Goal: Information Seeking & Learning: Learn about a topic

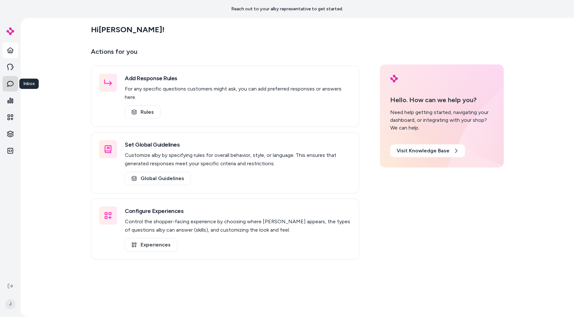
click at [14, 85] on link "Inbox" at bounding box center [10, 83] width 15 height 15
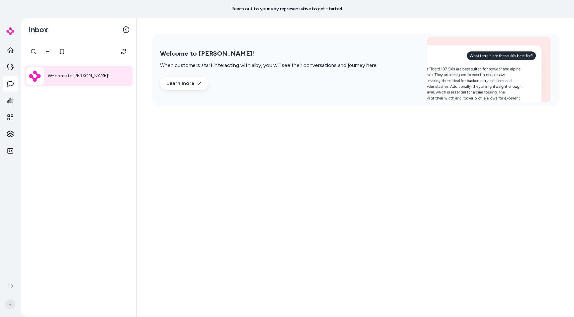
drag, startPoint x: 73, startPoint y: 134, endPoint x: 73, endPoint y: 138, distance: 3.6
click at [73, 136] on div "Welcome to alby!" at bounding box center [79, 179] width 116 height 276
drag, startPoint x: 127, startPoint y: 180, endPoint x: 148, endPoint y: 185, distance: 21.9
click at [148, 185] on div "Inbox Welcome to alby! Welcome to alby! When customers start interacting with a…" at bounding box center [298, 167] width 554 height 299
click at [148, 185] on div "Welcome to alby! When customers start interacting with alby, you will see their…" at bounding box center [355, 167] width 437 height 299
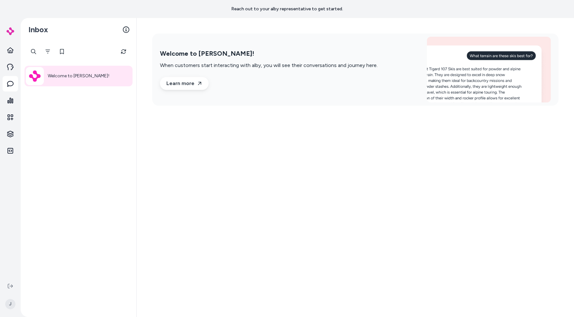
click at [156, 187] on div "Welcome to alby! When customers start interacting with alby, you will see their…" at bounding box center [355, 167] width 437 height 299
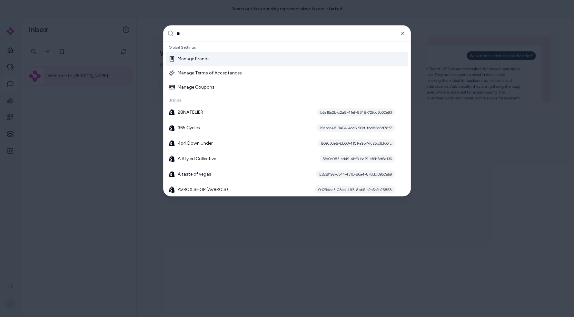
type input "***"
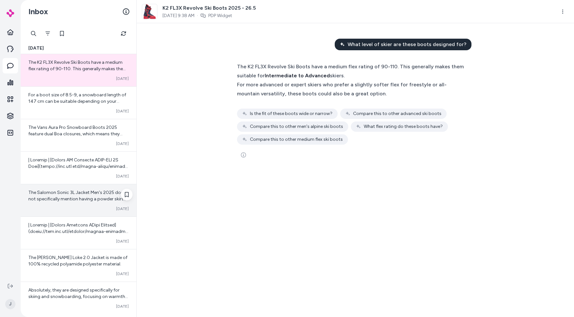
click at [32, 195] on span "The Salomon Sonic 3L Jacket Men's 2025 does not specifically mention having a p…" at bounding box center [78, 209] width 100 height 38
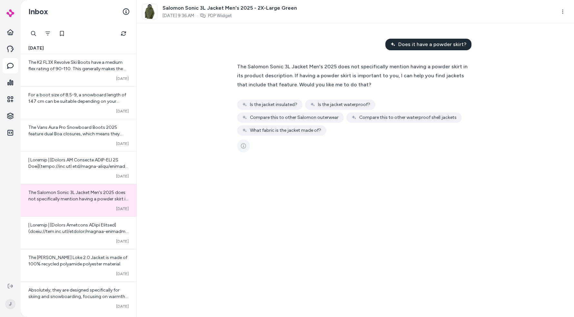
click at [243, 145] on icon "See more" at bounding box center [243, 146] width 5 height 5
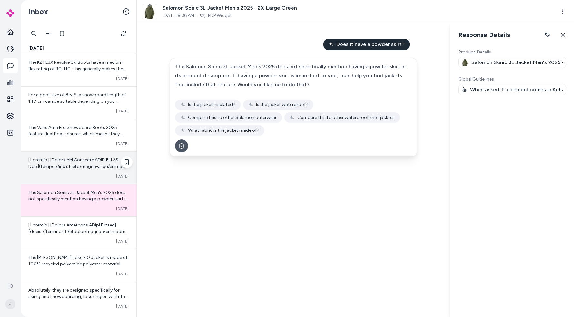
click at [50, 174] on div "Converted Oct 06" at bounding box center [78, 176] width 100 height 5
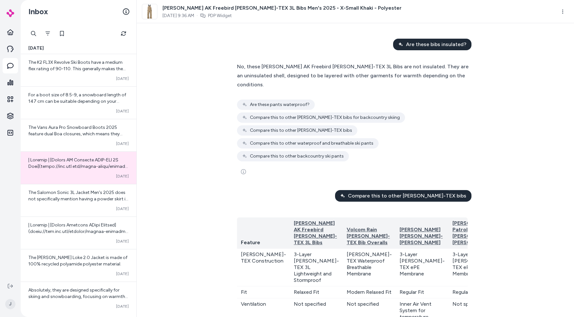
click at [246, 169] on icon "See more" at bounding box center [243, 171] width 5 height 5
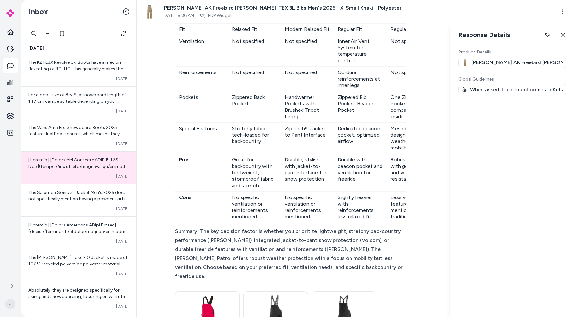
scroll to position [417, 0]
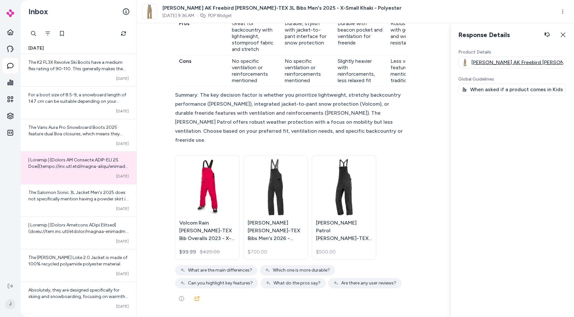
click at [507, 59] on p "Burton AK Freebird GORE-TEX 3L Bibs Men's 2025 - X-Small Khaki - Polyester" at bounding box center [518, 63] width 92 height 8
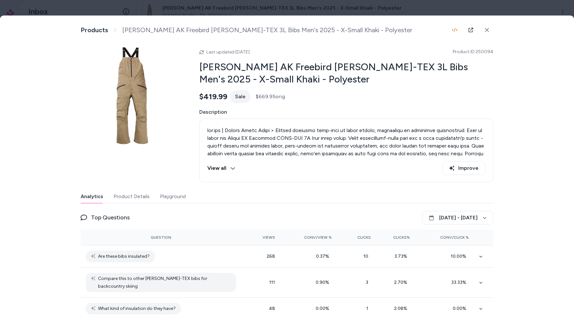
click at [297, 10] on div at bounding box center [287, 158] width 574 height 317
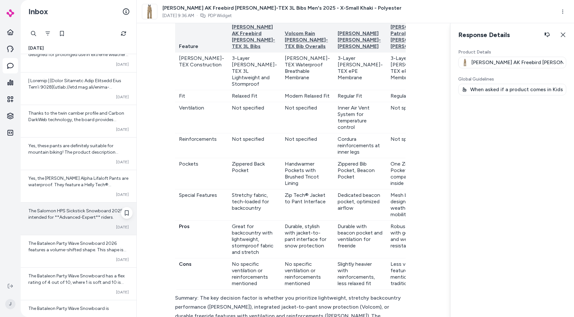
scroll to position [316, 0]
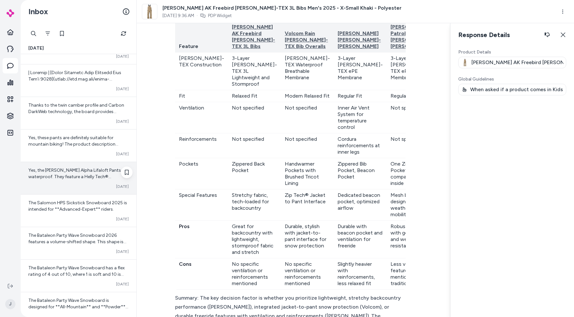
click at [75, 183] on div "Yes, the Helly Hansen Alpha Lifaloft Pants are waterproof. They feature a Helly…" at bounding box center [79, 178] width 116 height 32
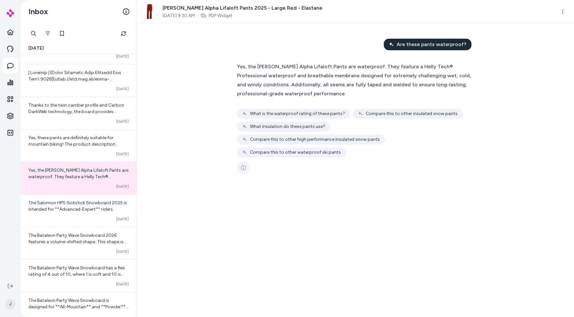
click at [243, 172] on button "See more" at bounding box center [243, 168] width 13 height 13
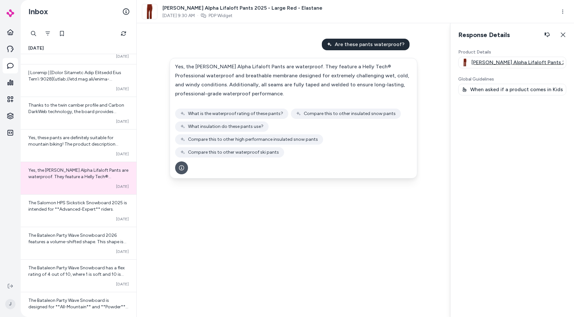
click at [507, 60] on p "Helly Hansen Alpha Lifaloft Pants 2025 - Large Red - Elastane" at bounding box center [518, 63] width 92 height 8
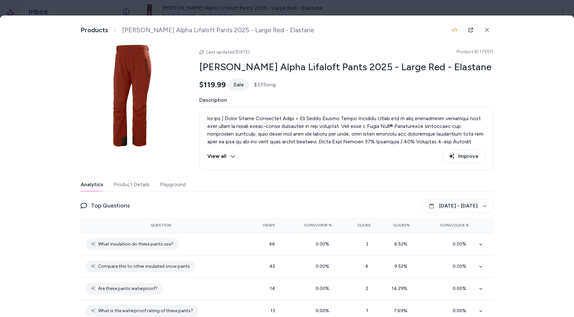
click at [151, 186] on div "Analytics Product Details Playground" at bounding box center [287, 184] width 413 height 13
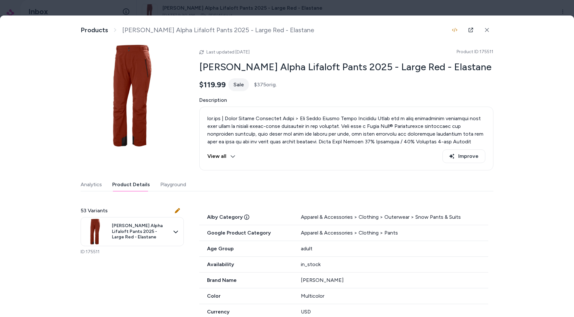
click at [142, 187] on button "Product Details" at bounding box center [131, 184] width 38 height 13
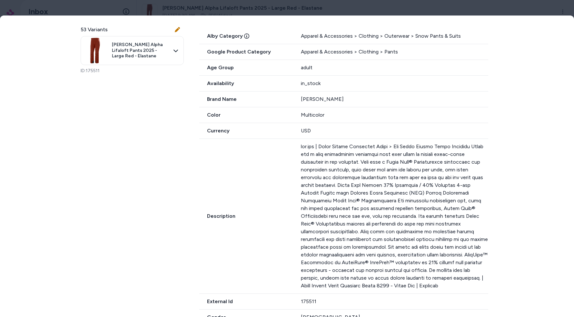
scroll to position [111, 0]
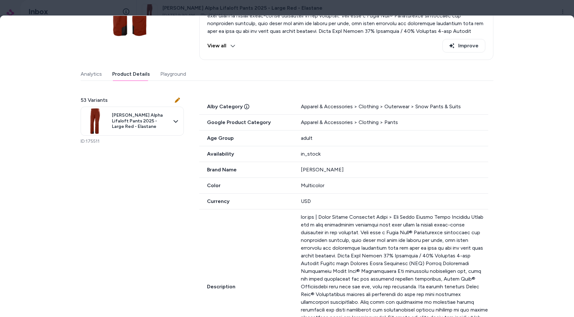
click at [294, 10] on div at bounding box center [287, 158] width 574 height 317
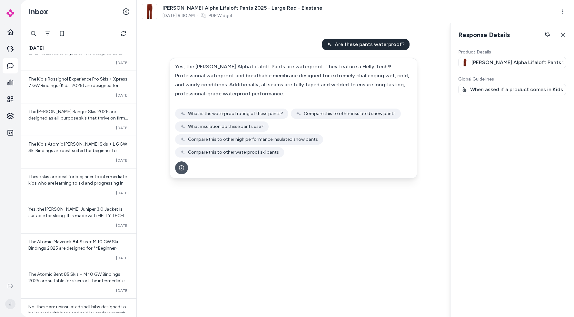
scroll to position [1113, 0]
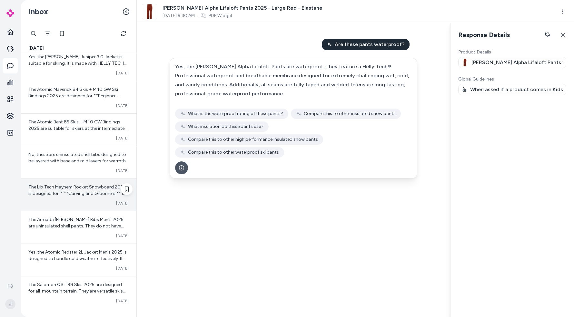
click at [82, 209] on div "The Lib Tech Mayhem Rocket Snowboard 2026 is designed for: * **Carving and Groo…" at bounding box center [79, 195] width 116 height 32
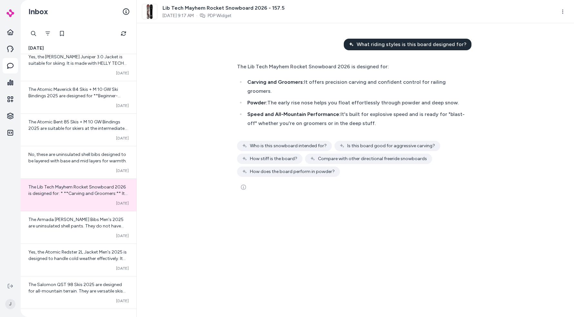
click at [250, 190] on div at bounding box center [355, 187] width 237 height 13
click at [248, 191] on button "See more" at bounding box center [243, 187] width 13 height 13
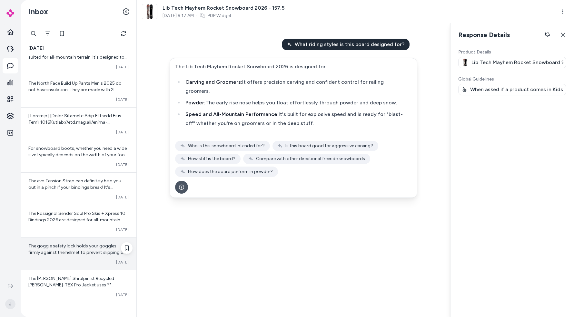
scroll to position [1626, 0]
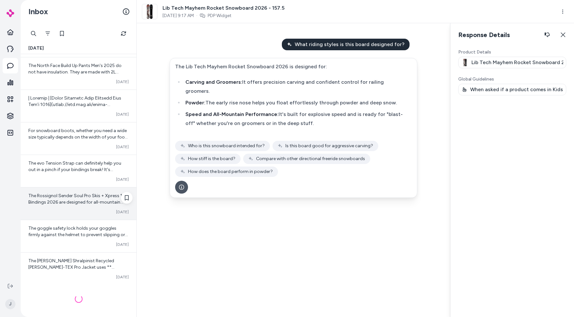
click at [84, 214] on div "Converted Oct 06" at bounding box center [78, 212] width 100 height 5
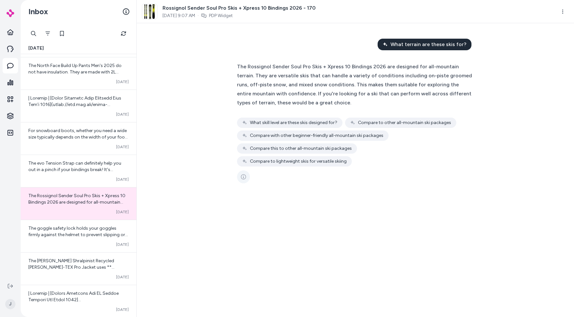
click at [243, 175] on icon "See more" at bounding box center [243, 177] width 5 height 5
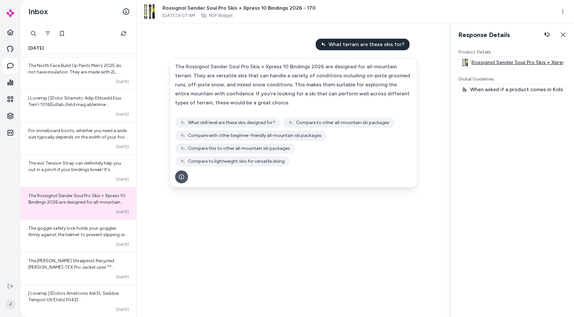
click at [522, 67] on div "Rossignol Sender Soul Pro Skis + Xpress 10 Bindings 2026 - 170" at bounding box center [512, 63] width 108 height 12
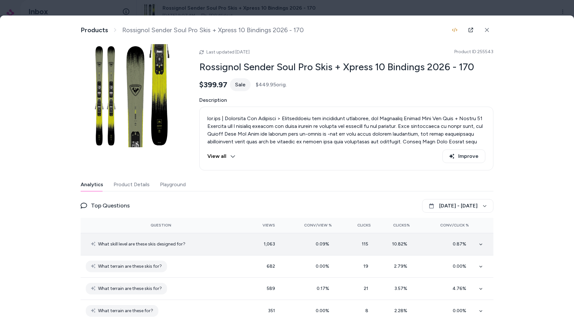
click at [481, 244] on icon at bounding box center [480, 244] width 3 height 3
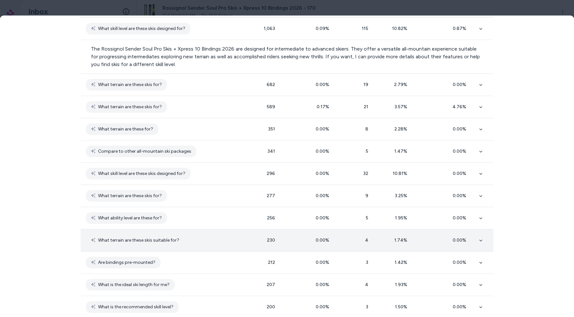
click at [334, 233] on td "0.00 %" at bounding box center [308, 241] width 57 height 22
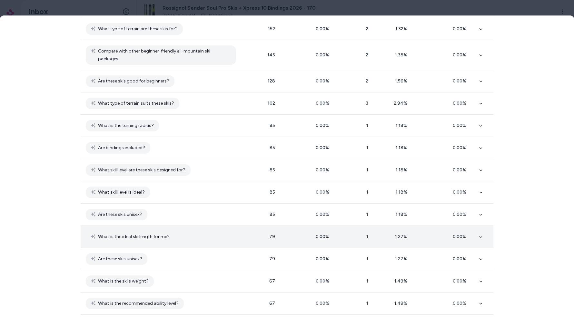
scroll to position [750, 0]
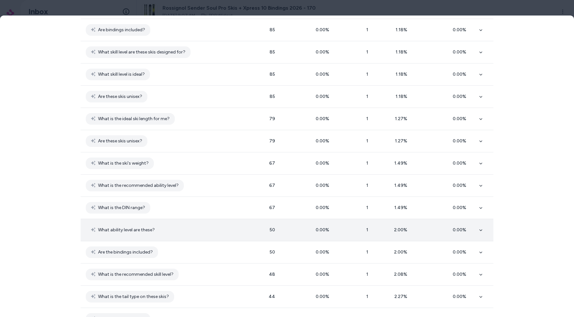
click at [334, 233] on td "0.00 %" at bounding box center [308, 230] width 57 height 22
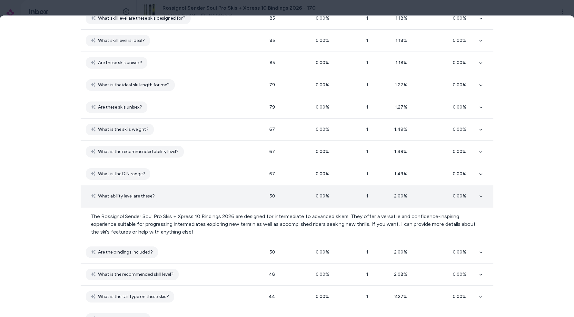
click at [194, 196] on td "What ability level are these?" at bounding box center [161, 197] width 161 height 22
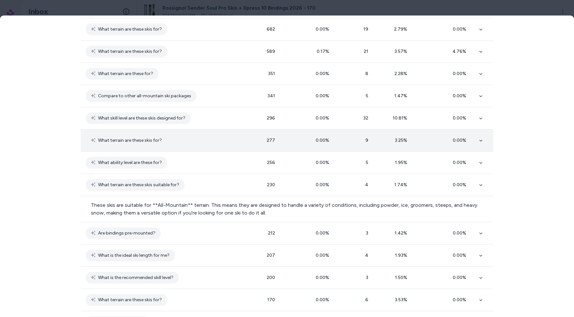
click at [186, 145] on td "What terrain are these skis for?" at bounding box center [161, 141] width 161 height 22
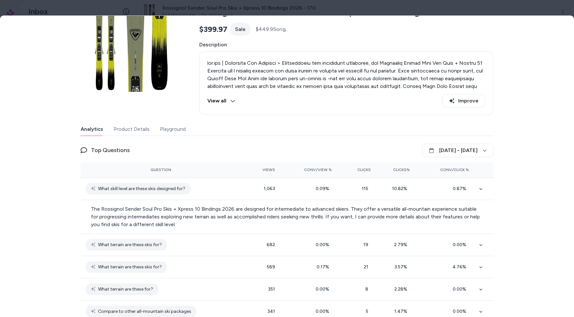
scroll to position [193, 0]
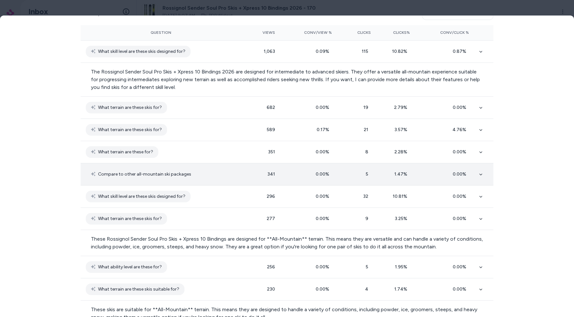
click at [192, 182] on td "Compare to other all-mountain ski packages" at bounding box center [161, 175] width 161 height 22
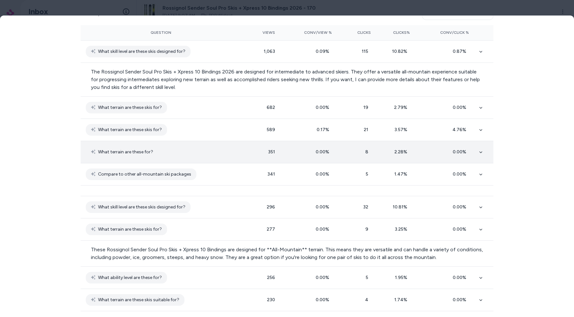
click at [188, 159] on td "What terrain are these for?" at bounding box center [161, 152] width 161 height 22
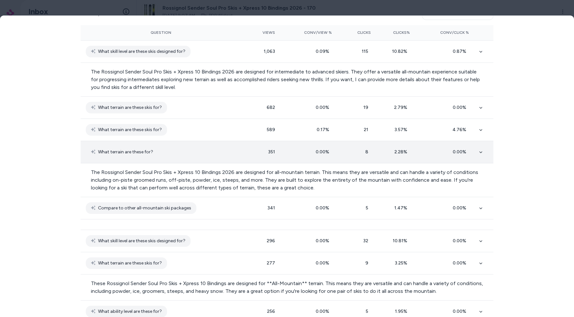
scroll to position [192, 0]
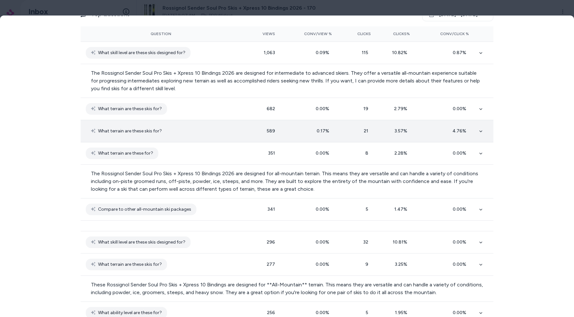
click at [186, 138] on td "What terrain are these skis for?" at bounding box center [161, 131] width 161 height 22
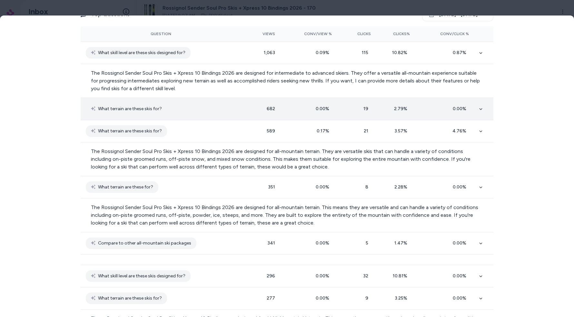
click at [187, 113] on td "What terrain are these skis for?" at bounding box center [161, 109] width 161 height 22
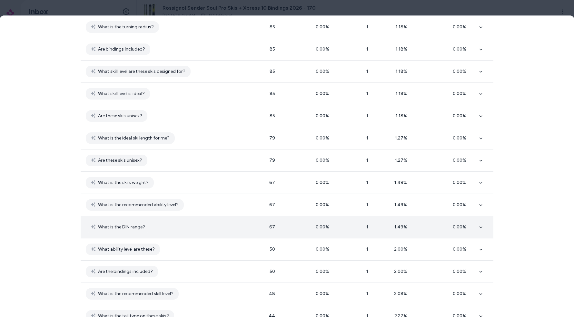
scroll to position [879, 0]
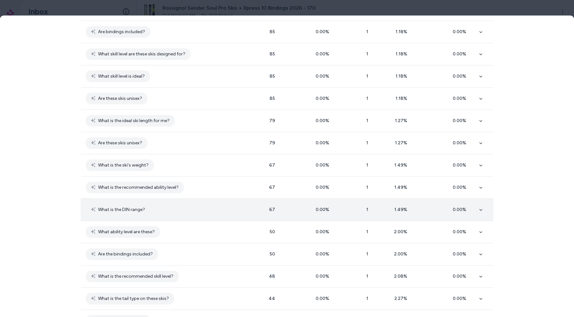
click at [177, 212] on td "What is the DIN range?" at bounding box center [161, 210] width 161 height 22
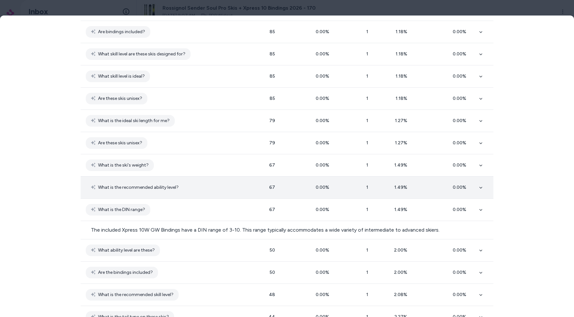
click at [186, 177] on td "What is the recommended ability level?" at bounding box center [161, 188] width 161 height 22
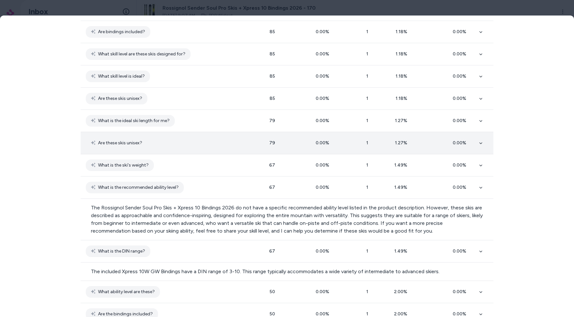
click at [186, 136] on td "Are these skis unisex?" at bounding box center [161, 143] width 161 height 22
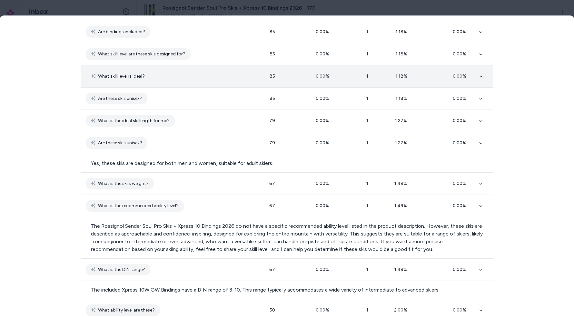
click at [194, 72] on td "What skill level is ideal?" at bounding box center [161, 76] width 161 height 22
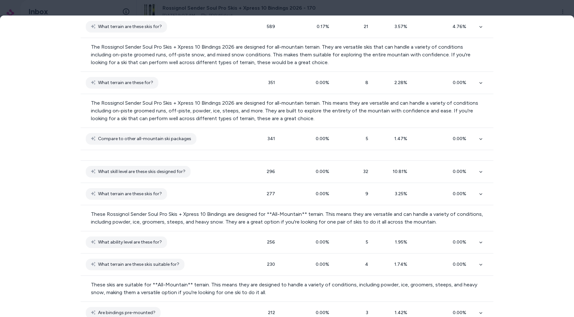
scroll to position [0, 0]
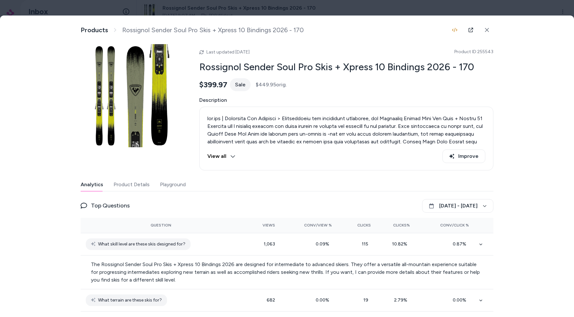
click at [114, 8] on div at bounding box center [287, 158] width 574 height 317
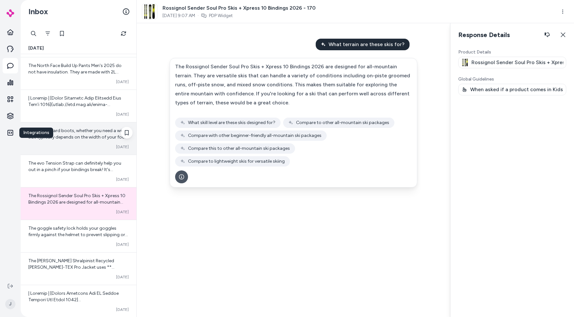
click at [86, 128] on div "For snowboard boots, whether you need a wide size typically depends on the widt…" at bounding box center [78, 134] width 100 height 13
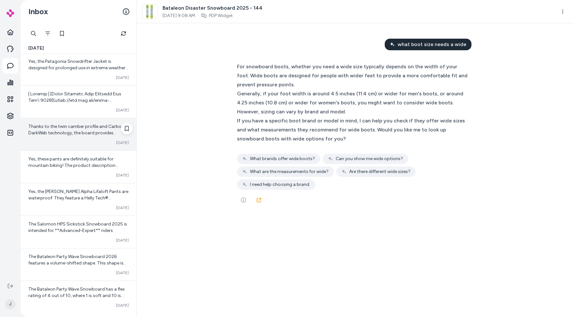
scroll to position [288, 0]
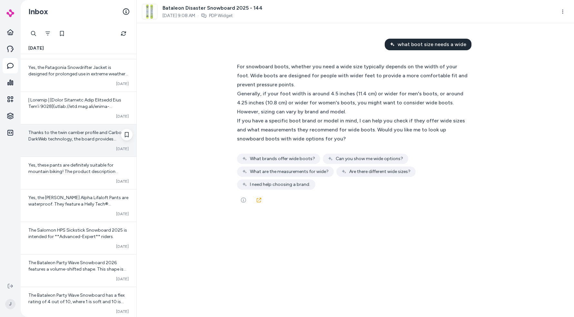
click at [94, 134] on span "Thanks to the twin camber profile and Carbon DarkWeb technology, the board prov…" at bounding box center [76, 142] width 96 height 25
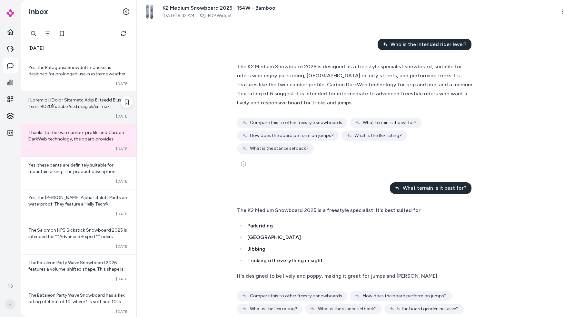
click at [39, 107] on span at bounding box center [78, 312] width 100 height 431
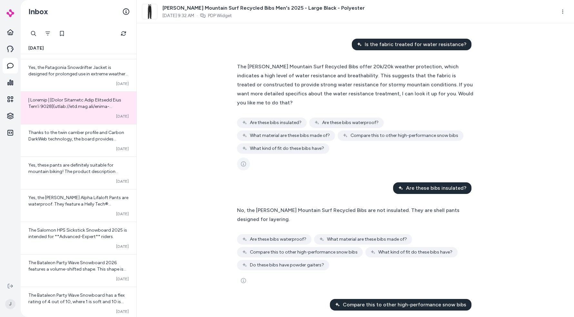
click at [244, 158] on button "See more" at bounding box center [243, 164] width 13 height 13
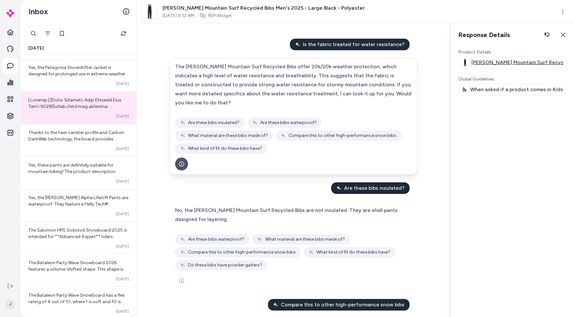
click at [499, 57] on div "Jones Mountain Surf Recycled Bibs Men's 2025 - Large Black - Polyester" at bounding box center [512, 63] width 108 height 12
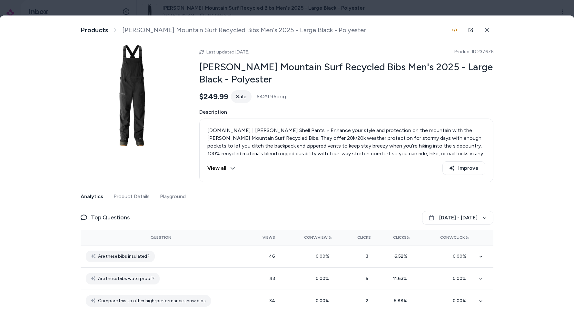
click at [235, 7] on div at bounding box center [287, 158] width 574 height 317
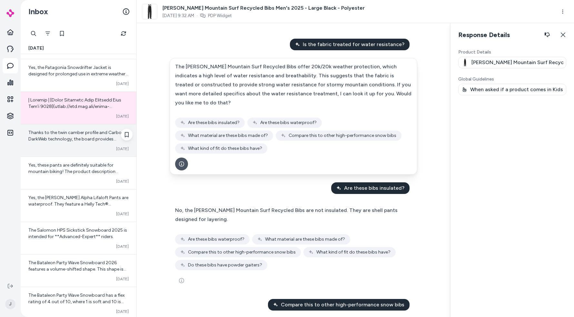
click at [68, 136] on div "Thanks to the twin camber profile and Carbon DarkWeb technology, the board prov…" at bounding box center [78, 136] width 100 height 13
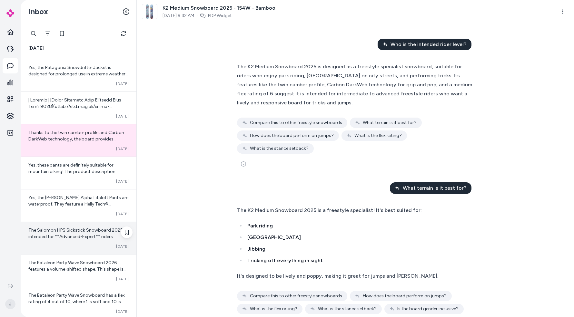
click at [81, 236] on span "The Salomon HPS Sickstick Snowboard 2025 is intended for **Advanced-Expert** ri…" at bounding box center [77, 234] width 99 height 12
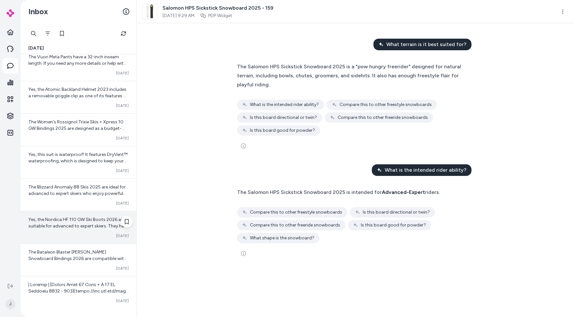
click at [54, 218] on span "Yes, the Nordica HF 110 GW Ski Boots 2026 are suitable for advanced to expert s…" at bounding box center [78, 249] width 100 height 64
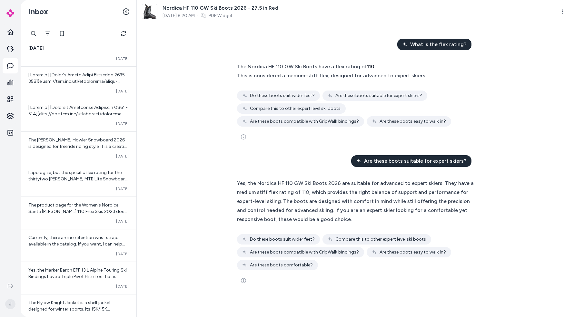
click at [54, 219] on div "Converted Oct 06" at bounding box center [78, 221] width 100 height 5
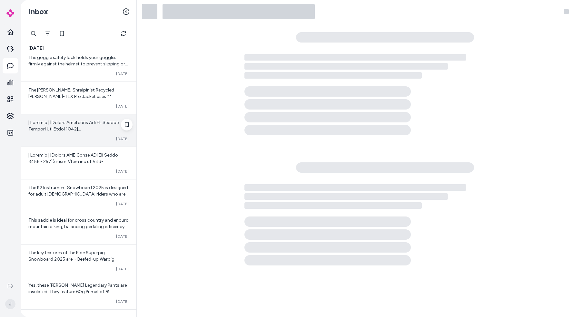
scroll to position [1791, 0]
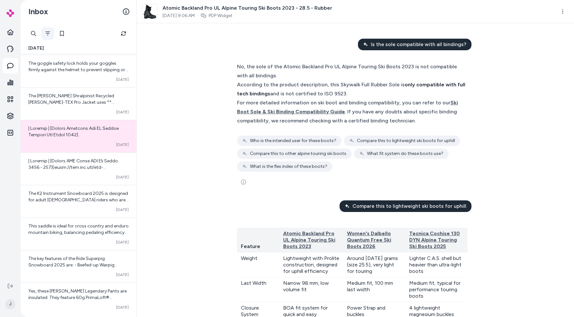
click at [48, 30] on button "Filter" at bounding box center [47, 33] width 13 height 13
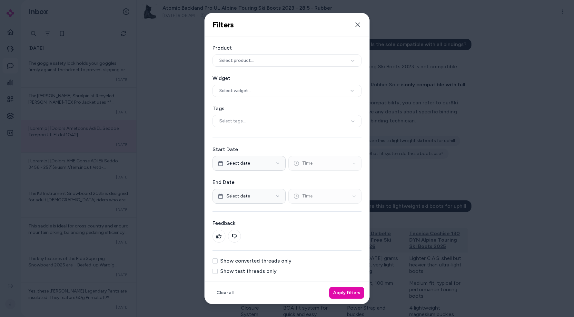
click at [252, 266] on div "Show converted threads only Show test threads only" at bounding box center [287, 266] width 149 height 15
click at [249, 280] on div "Product Select product... Widget Select widget... Tags Select tags... Start Dat…" at bounding box center [287, 159] width 165 height 246
click at [247, 272] on label "Show test threads only" at bounding box center [248, 271] width 56 height 5
click at [218, 272] on button "Show test threads only" at bounding box center [215, 271] width 5 height 5
click at [256, 261] on label "Show converted threads only" at bounding box center [255, 261] width 71 height 5
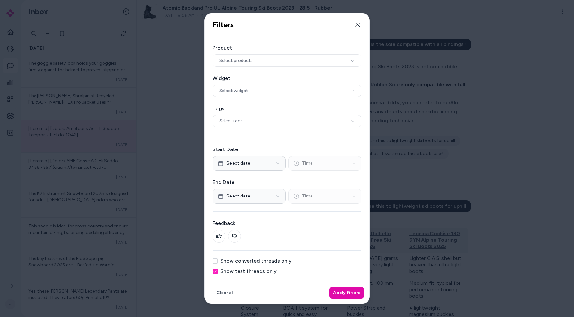
click at [218, 261] on button "Show converted threads only" at bounding box center [215, 261] width 5 height 5
click at [260, 273] on label "Show test threads only" at bounding box center [248, 271] width 56 height 5
click at [218, 273] on button "Show test threads only" at bounding box center [215, 271] width 5 height 5
click at [262, 262] on label "Show converted threads only" at bounding box center [255, 261] width 71 height 5
click at [218, 262] on button "Show converted threads only" at bounding box center [215, 261] width 5 height 5
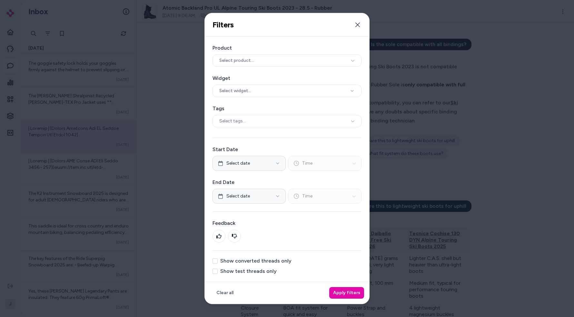
click at [262, 262] on label "Show converted threads only" at bounding box center [255, 261] width 71 height 5
click at [218, 262] on button "Show converted threads only" at bounding box center [215, 261] width 5 height 5
click at [342, 295] on button "Apply filters" at bounding box center [346, 293] width 35 height 12
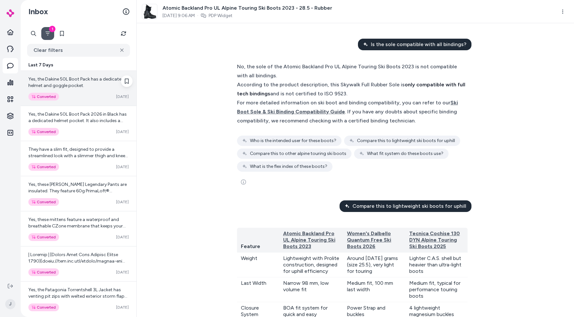
click at [69, 86] on span "Yes, the Dakine 50L Boot Pack has a dedicated helmet and goggle pocket." at bounding box center [76, 82] width 96 height 12
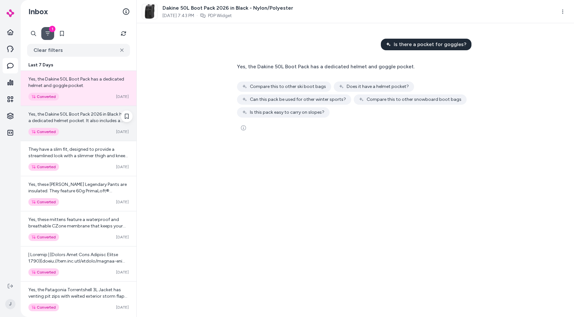
click at [76, 126] on div "Yes, the Dakine 50L Boot Pack 2026 in Black has a dedicated helmet pocket. It a…" at bounding box center [79, 123] width 116 height 35
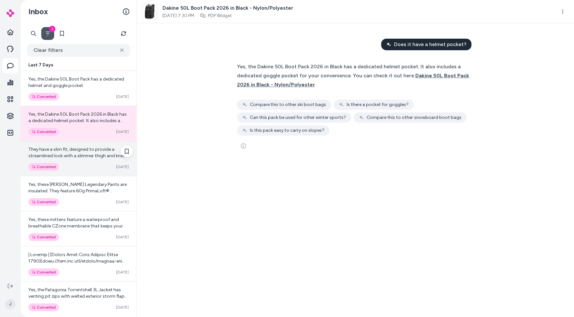
click at [80, 170] on div "Converted Oct 03" at bounding box center [78, 167] width 100 height 8
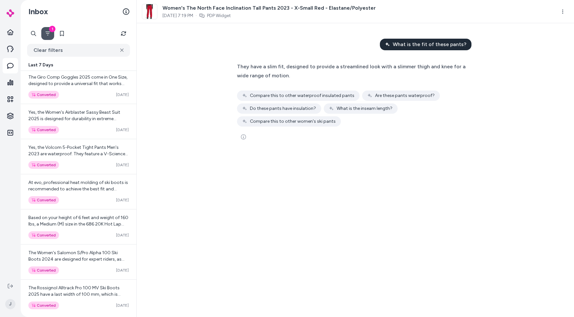
scroll to position [675, 0]
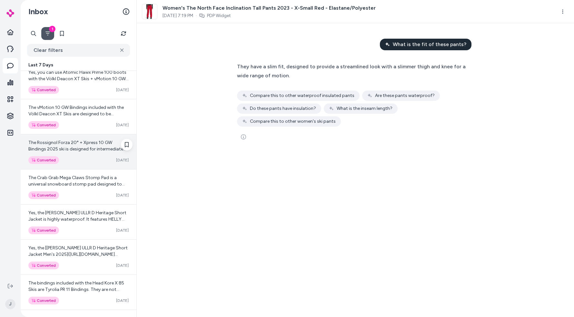
click at [62, 153] on div "The Rossignol Forza 20° + Xpress 10 GW Bindings 2025 ski is designed for interm…" at bounding box center [79, 152] width 116 height 35
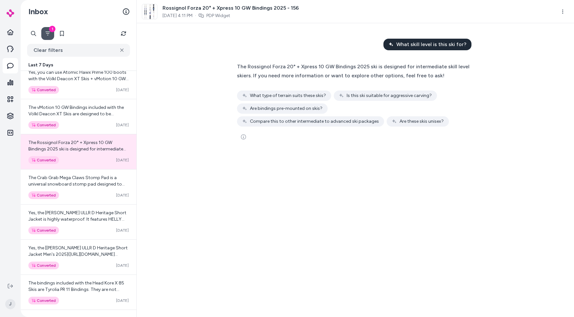
scroll to position [128, 0]
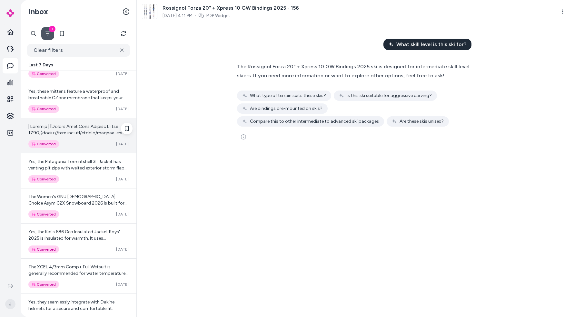
click at [78, 119] on div "Converted Oct 03" at bounding box center [79, 135] width 116 height 35
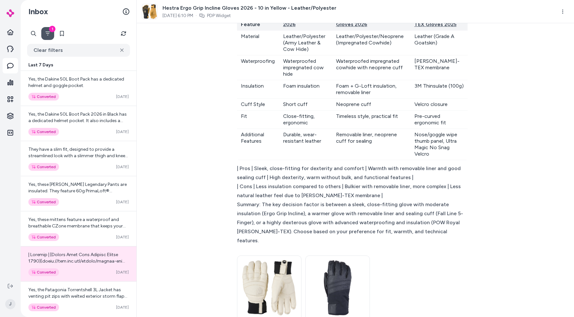
scroll to position [331, 0]
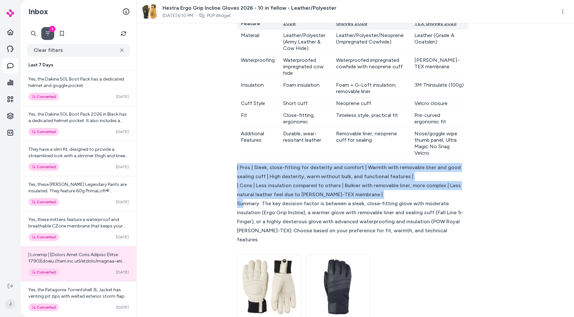
drag, startPoint x: 236, startPoint y: 172, endPoint x: 242, endPoint y: 211, distance: 39.8
click at [242, 211] on div "Feature Hestra Ergo Grip Incline Gloves 2026 Hestra Fall Line 5-Finger Gloves 2…" at bounding box center [356, 203] width 248 height 413
click at [242, 211] on div "Summary: The key decision factor is between a sleek, close-fitting glove with m…" at bounding box center [352, 221] width 231 height 45
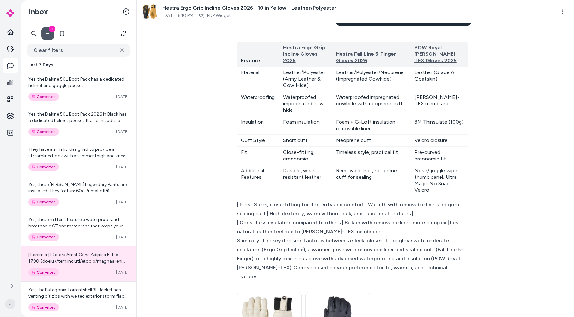
scroll to position [196, 0]
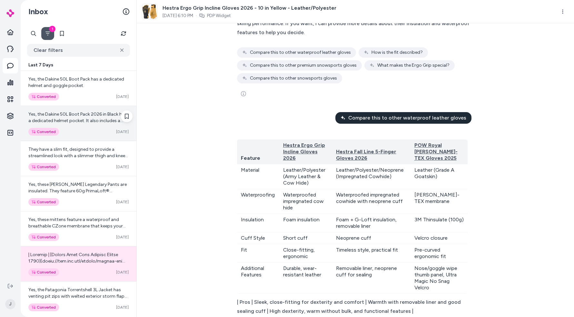
click at [49, 139] on div "Yes, the Dakine 50L Boot Pack 2026 in Black has a dedicated helmet pocket. It a…" at bounding box center [79, 123] width 116 height 35
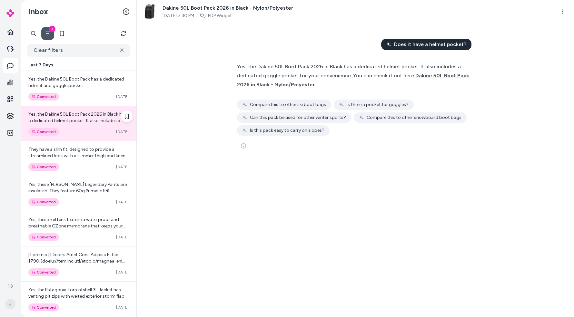
click at [92, 122] on span "Yes, the Dakine 50L Boot Pack 2026 in Black has a dedicated helmet pocket. It a…" at bounding box center [78, 131] width 100 height 38
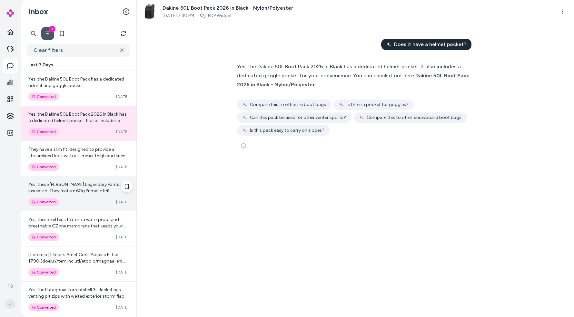
click at [98, 180] on div "Yes, these Helly Hansen Legendary Pants are insulated. They feature 60g PrimaLo…" at bounding box center [79, 193] width 116 height 35
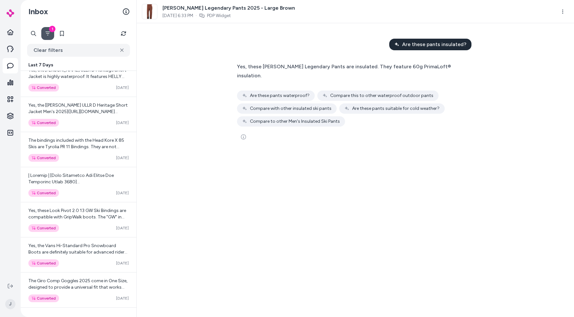
scroll to position [1097, 0]
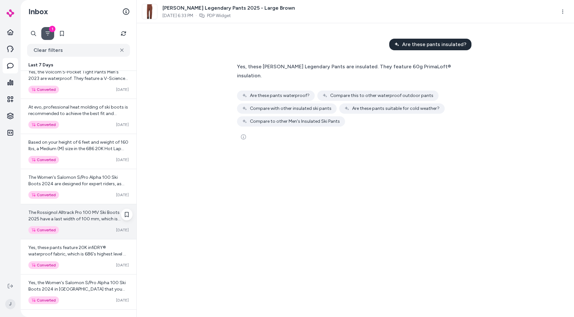
click at [73, 206] on div "The Rossignol Alltrack Pro 100 MV Ski Boots 2025 have a last width of 100 mm, w…" at bounding box center [79, 222] width 116 height 35
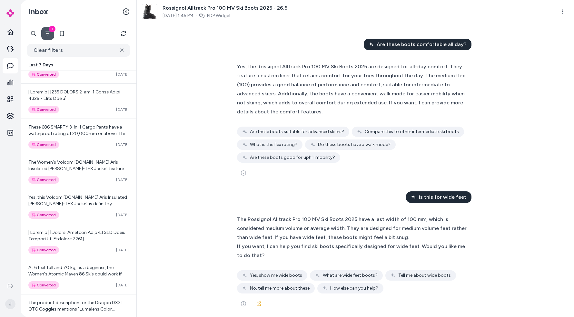
scroll to position [1747, 0]
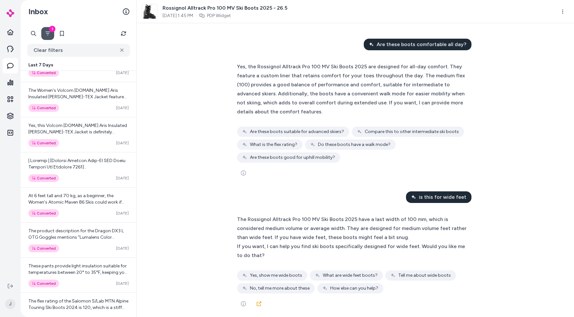
click at [73, 206] on div "At 6 feet tall and 70 kg, as a beginner, the Women's Atomic Maven 86 Skis could…" at bounding box center [79, 205] width 116 height 35
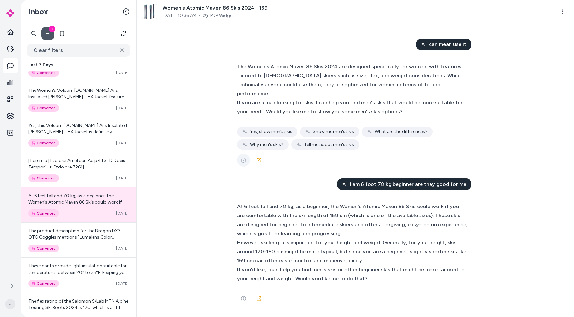
click at [240, 161] on button "See more" at bounding box center [243, 160] width 13 height 13
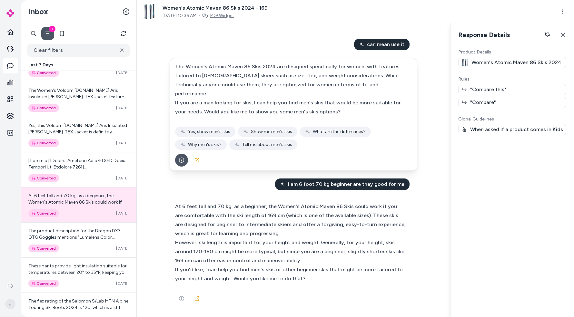
click at [234, 14] on link "PDP Widget" at bounding box center [222, 16] width 24 height 6
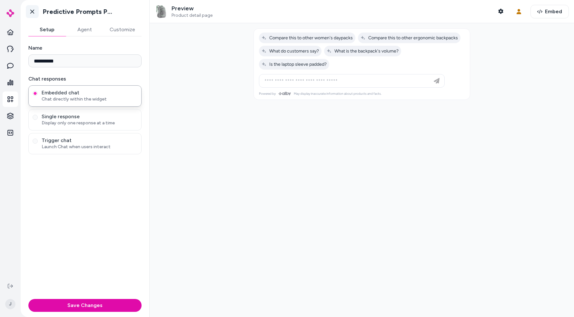
click at [32, 12] on icon at bounding box center [32, 11] width 6 height 6
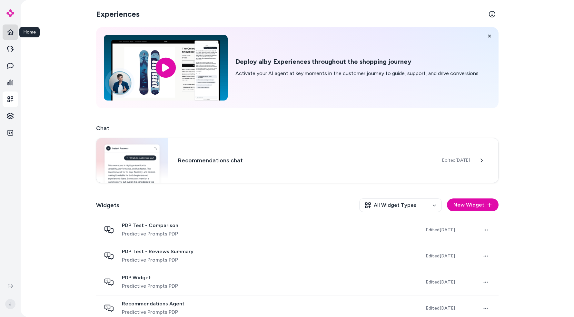
click at [13, 31] on icon at bounding box center [10, 32] width 6 height 6
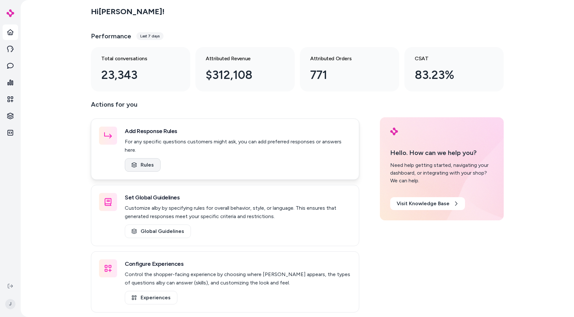
click at [151, 161] on link "Rules" at bounding box center [143, 165] width 36 height 14
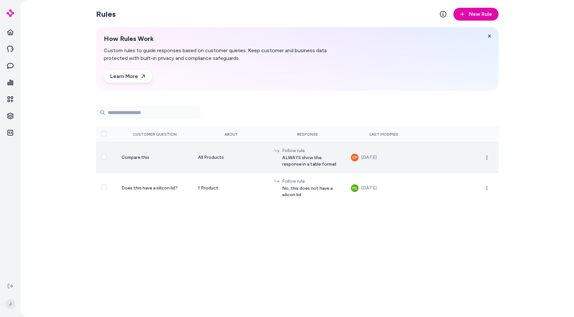
click at [105, 157] on button "Select row" at bounding box center [103, 156] width 5 height 5
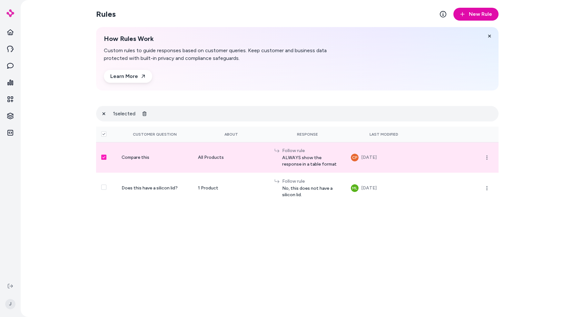
click at [105, 157] on button "Select row" at bounding box center [103, 157] width 5 height 5
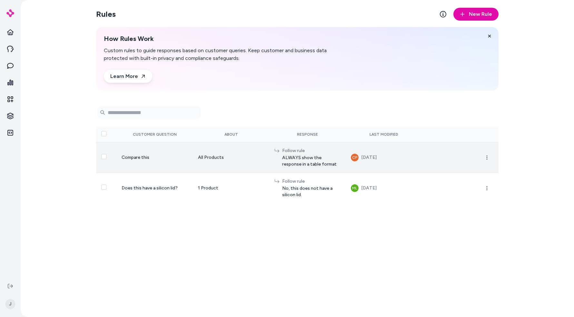
click at [105, 157] on button "Select row" at bounding box center [103, 156] width 5 height 5
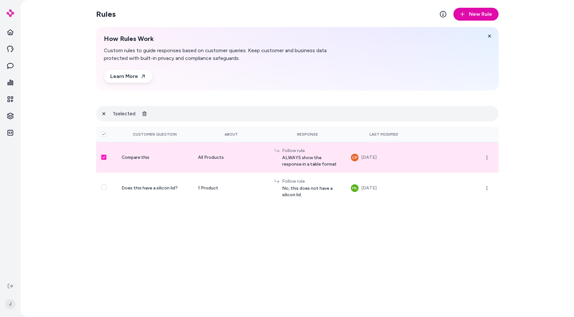
click at [105, 157] on button "Select row" at bounding box center [103, 157] width 5 height 5
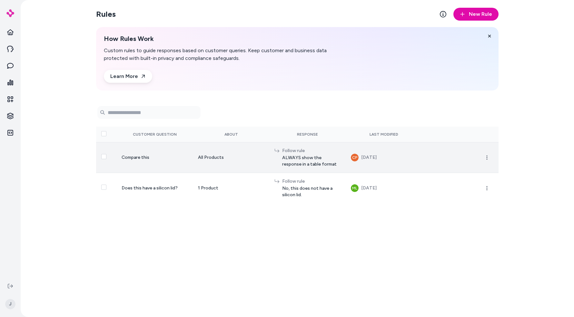
click at [105, 157] on button "Select row" at bounding box center [103, 156] width 5 height 5
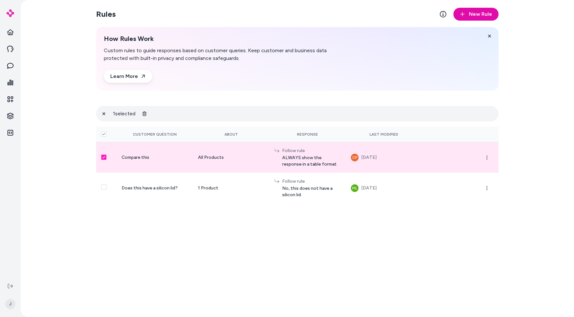
click at [105, 157] on button "Select row" at bounding box center [103, 157] width 5 height 5
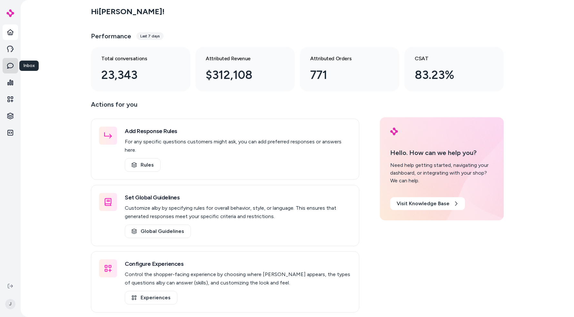
click at [15, 65] on link "Inbox" at bounding box center [10, 65] width 15 height 15
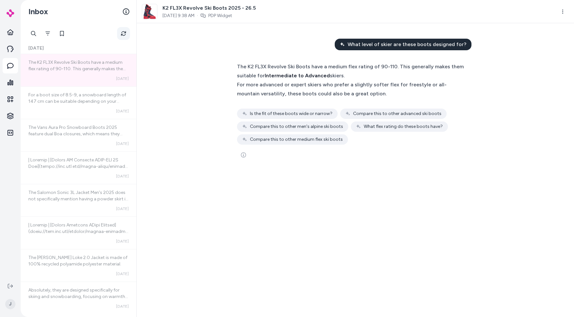
click at [127, 33] on button "Refresh" at bounding box center [123, 33] width 13 height 13
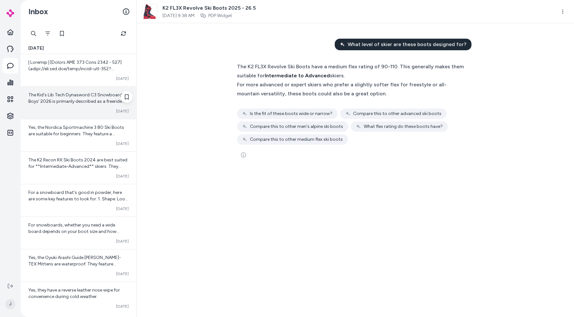
click at [76, 117] on div "The Kid's Lib Tech Dynasword C3 Snowboard Boys' 2026 is primarily described as …" at bounding box center [79, 103] width 116 height 32
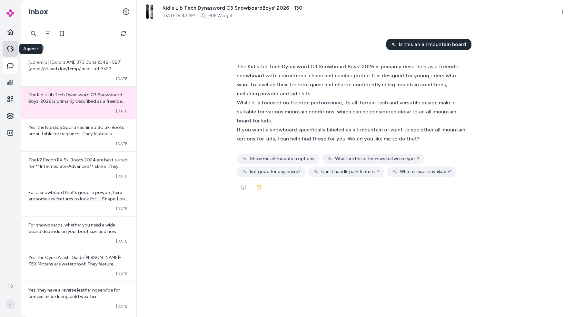
click at [11, 48] on icon at bounding box center [10, 49] width 6 height 6
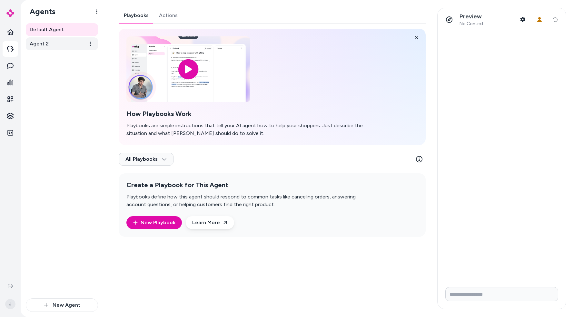
click at [52, 44] on link "Agent 2" at bounding box center [62, 43] width 72 height 13
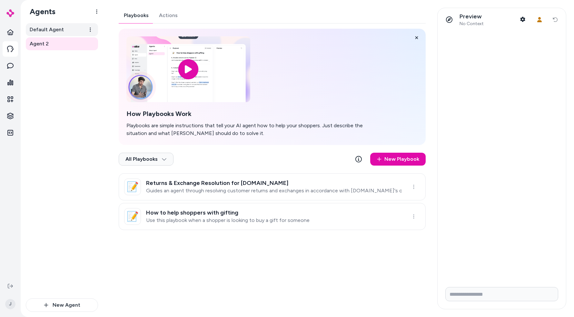
click at [55, 26] on span "Default Agent" at bounding box center [47, 30] width 34 height 8
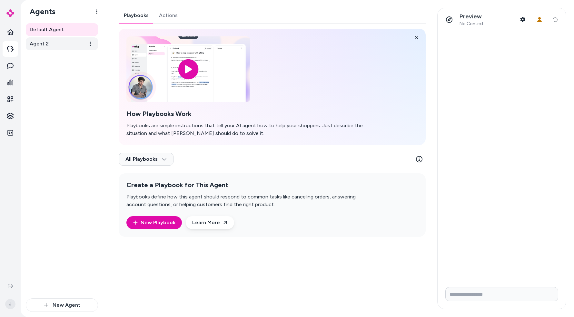
click at [61, 39] on link "Agent 2" at bounding box center [62, 43] width 72 height 13
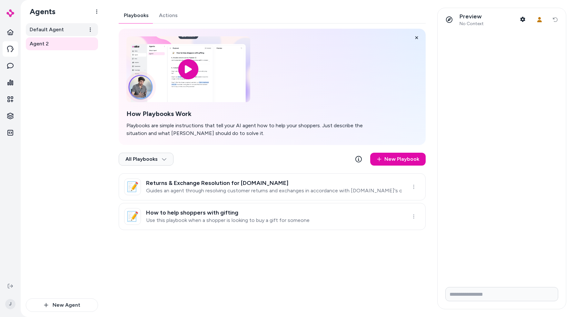
click at [60, 29] on span "Default Agent" at bounding box center [47, 30] width 34 height 8
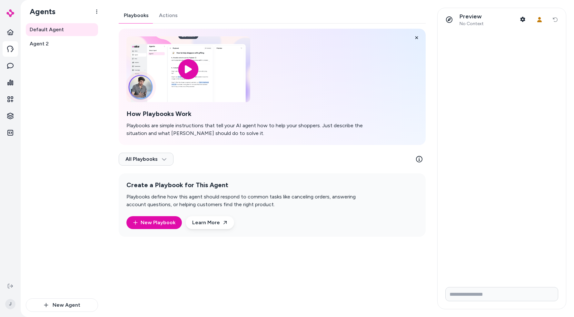
click at [58, 68] on div "Default Agent Agent 2" at bounding box center [62, 161] width 72 height 276
click at [5, 33] on link "Home" at bounding box center [10, 32] width 15 height 15
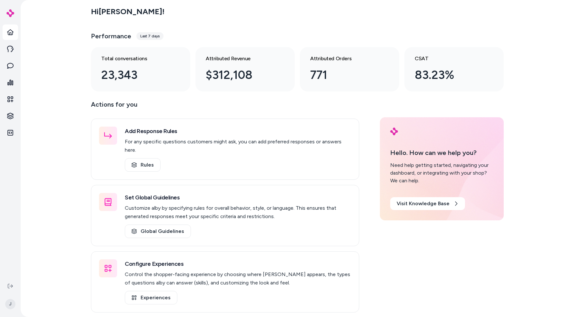
click at [73, 112] on div "Hi Jason ! Performance Last 7 days Total conversations 23,343 Attributed Revenu…" at bounding box center [298, 158] width 554 height 317
